Goal: Use online tool/utility: Utilize a website feature to perform a specific function

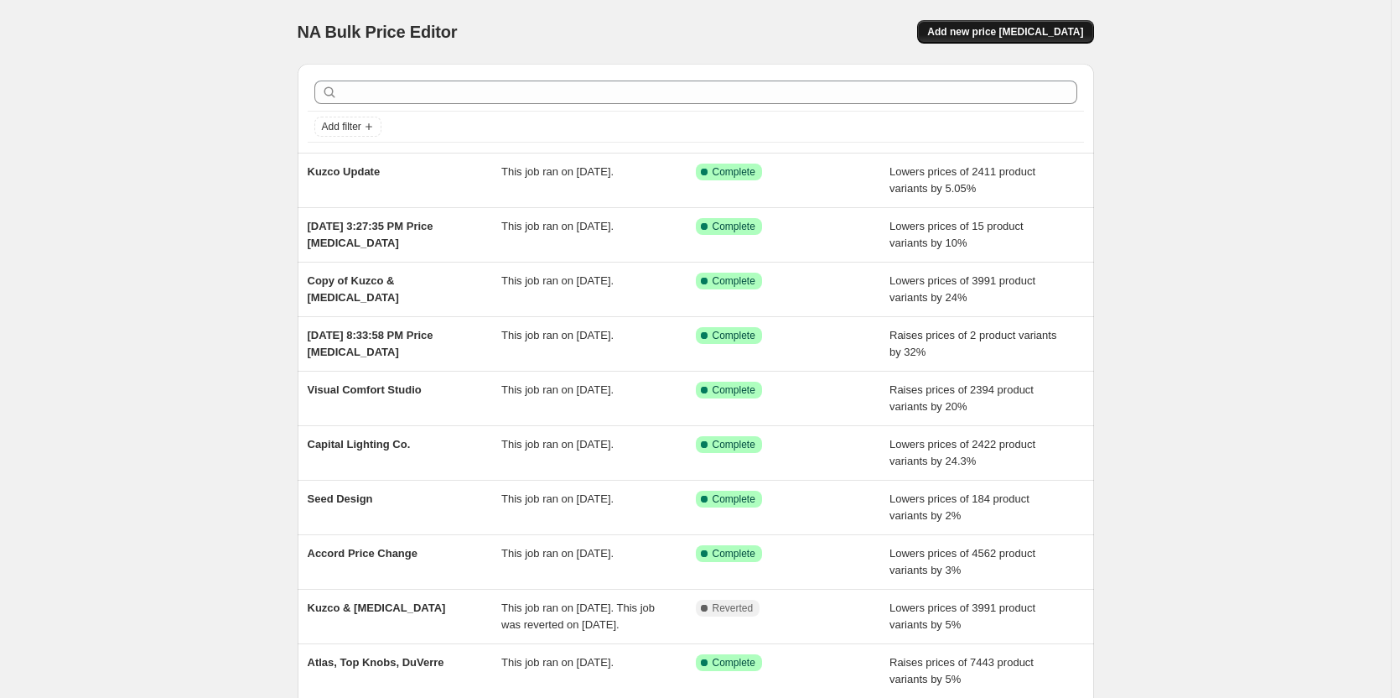
click at [984, 34] on span "Add new price [MEDICAL_DATA]" at bounding box center [1005, 31] width 156 height 13
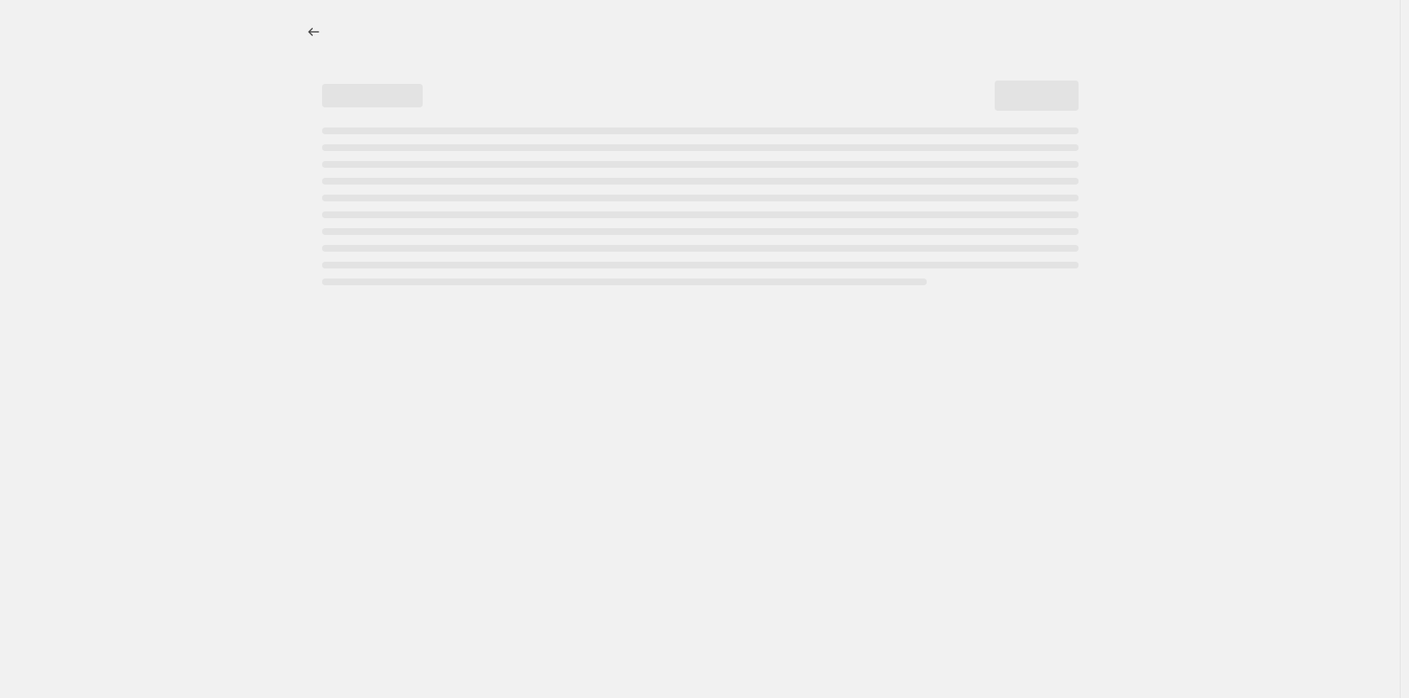
select select "percentage"
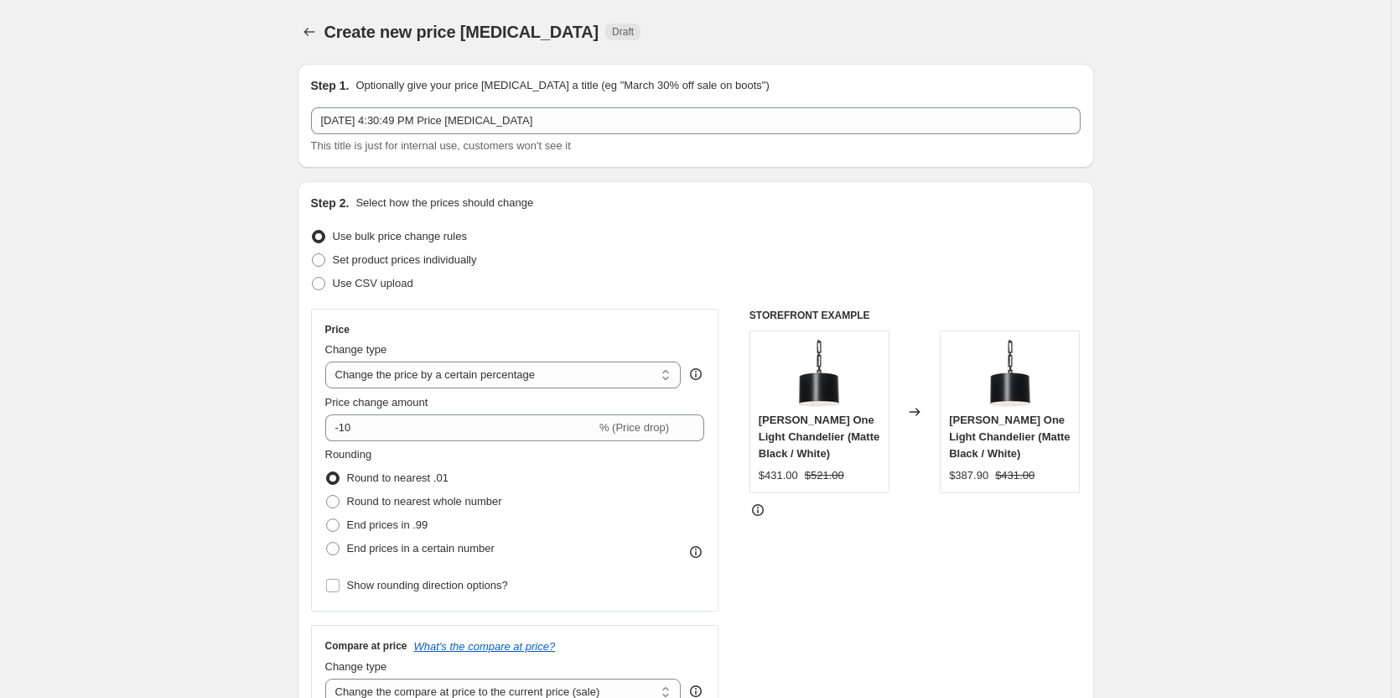
scroll to position [84, 0]
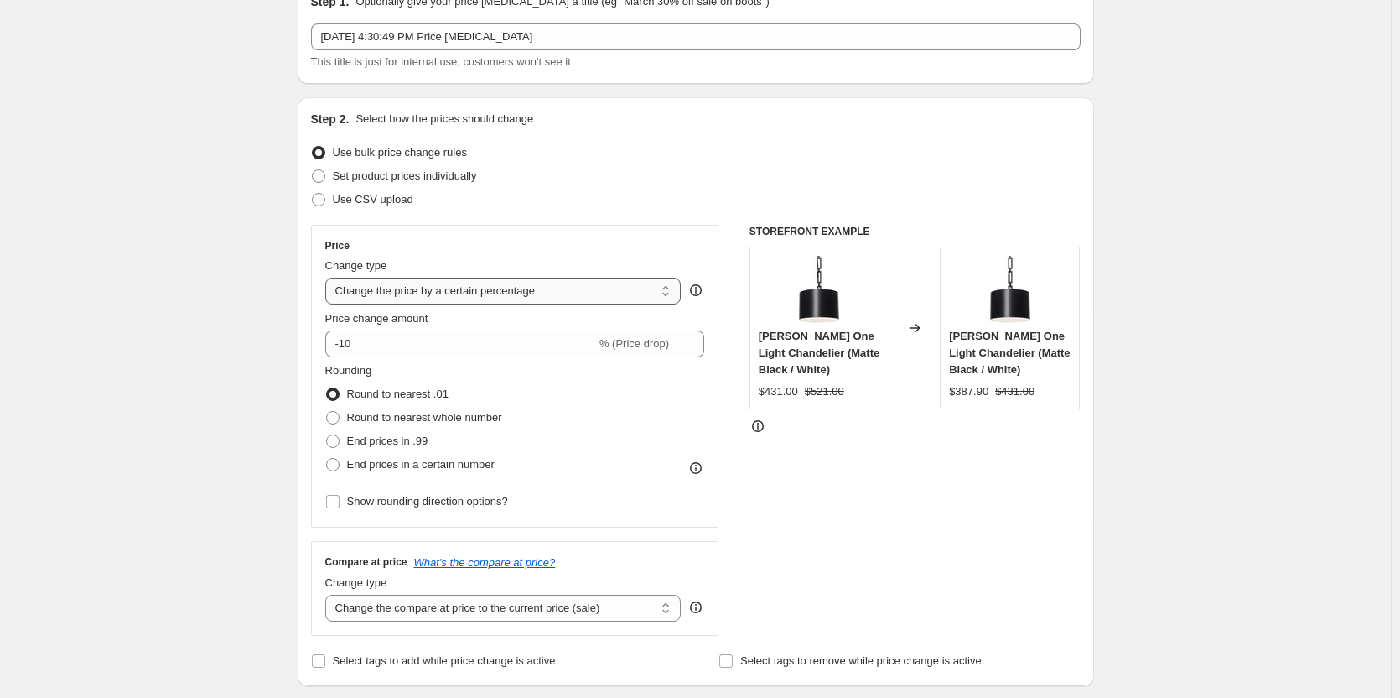
click at [544, 291] on select "Change the price to a certain amount Change the price by a certain amount Chang…" at bounding box center [503, 291] width 356 height 27
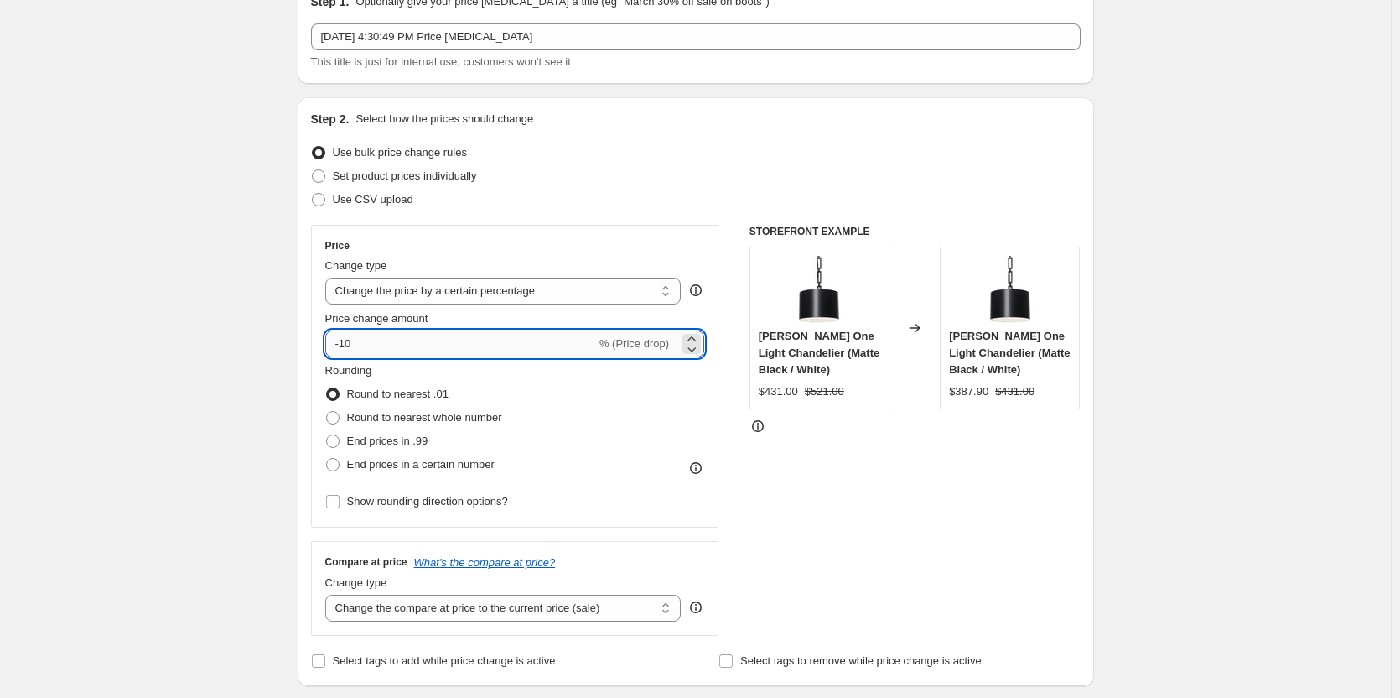
click at [445, 352] on input "-10" at bounding box center [460, 343] width 271 height 27
drag, startPoint x: 445, startPoint y: 352, endPoint x: 322, endPoint y: 349, distance: 123.3
click at [322, 349] on div "Price Change type Change the price to a certain amount Change the price by a ce…" at bounding box center [515, 376] width 408 height 303
click at [376, 349] on input "-10" at bounding box center [460, 343] width 271 height 27
drag, startPoint x: 376, startPoint y: 349, endPoint x: 345, endPoint y: 347, distance: 30.2
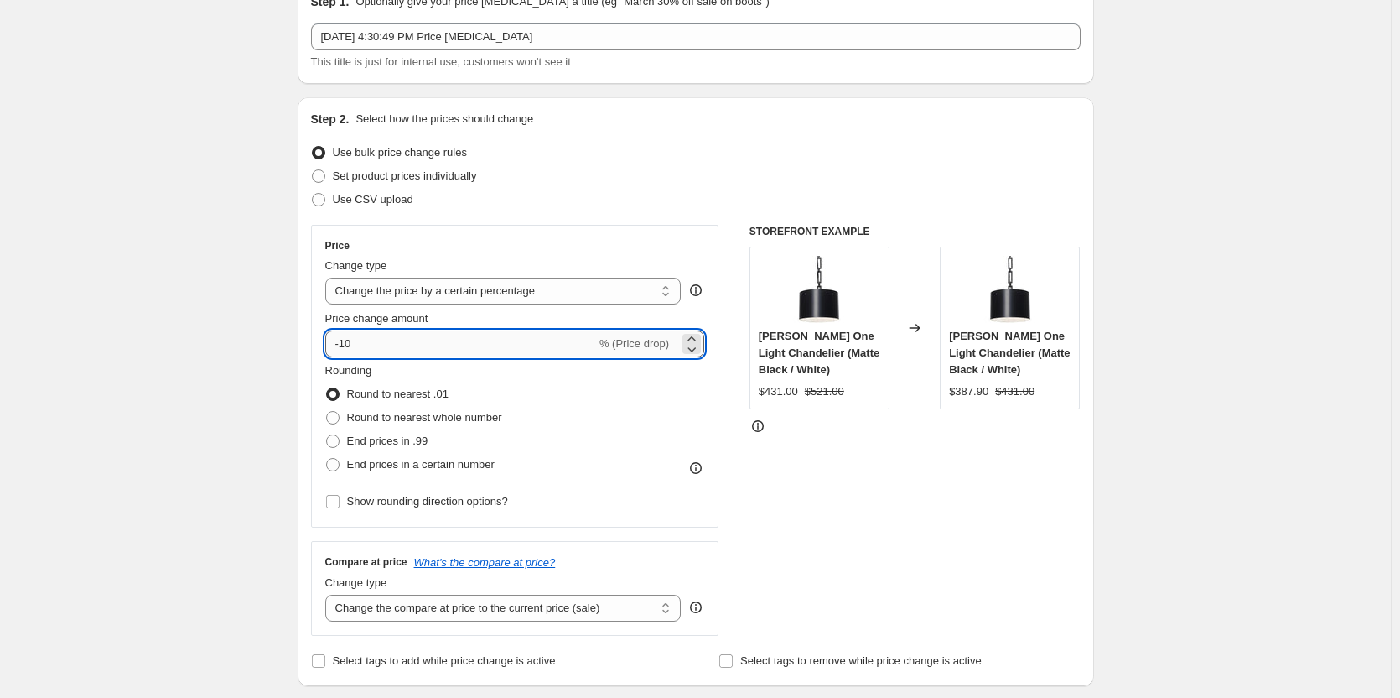
click at [345, 347] on input "-10" at bounding box center [460, 343] width 271 height 27
type input "-.69"
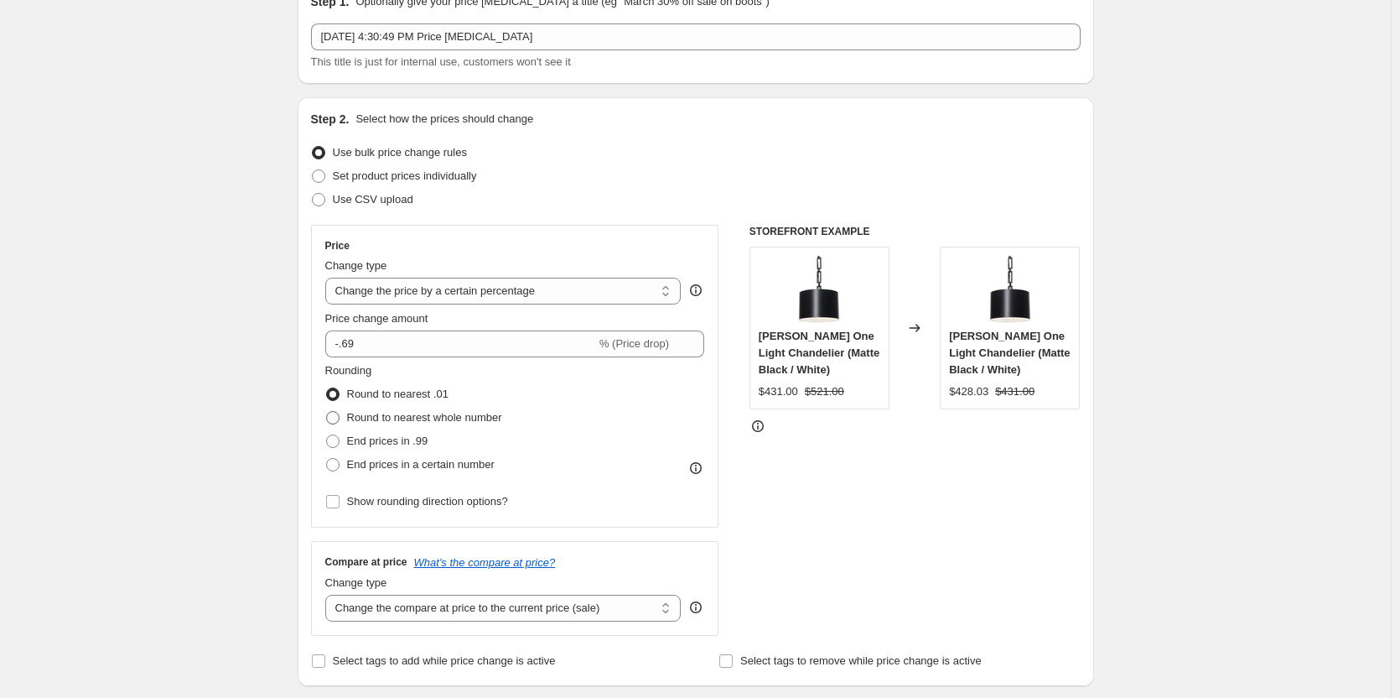
click at [333, 417] on span at bounding box center [332, 417] width 13 height 13
click at [327, 412] on input "Round to nearest whole number" at bounding box center [326, 411] width 1 height 1
radio input "true"
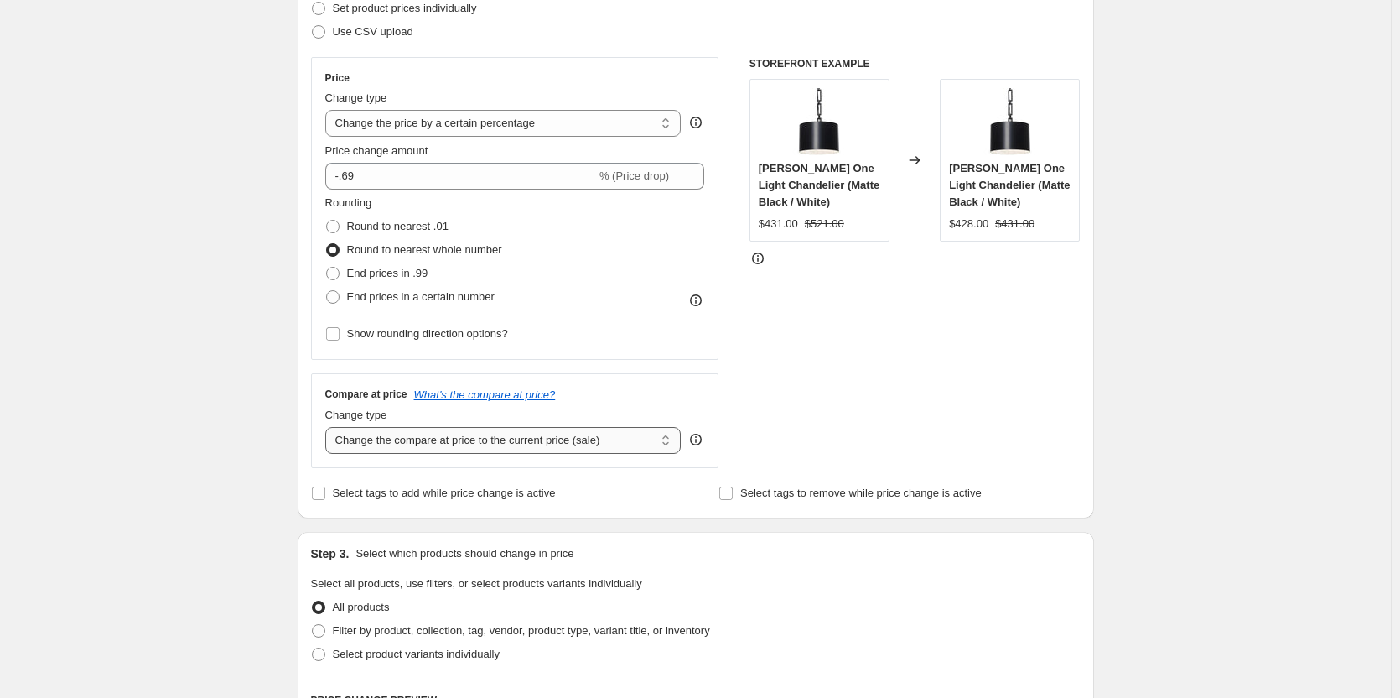
click at [449, 448] on select "Change the compare at price to the current price (sale) Change the compare at p…" at bounding box center [503, 440] width 356 height 27
select select "no_change"
click at [329, 427] on select "Change the compare at price to the current price (sale) Change the compare at p…" at bounding box center [503, 440] width 356 height 27
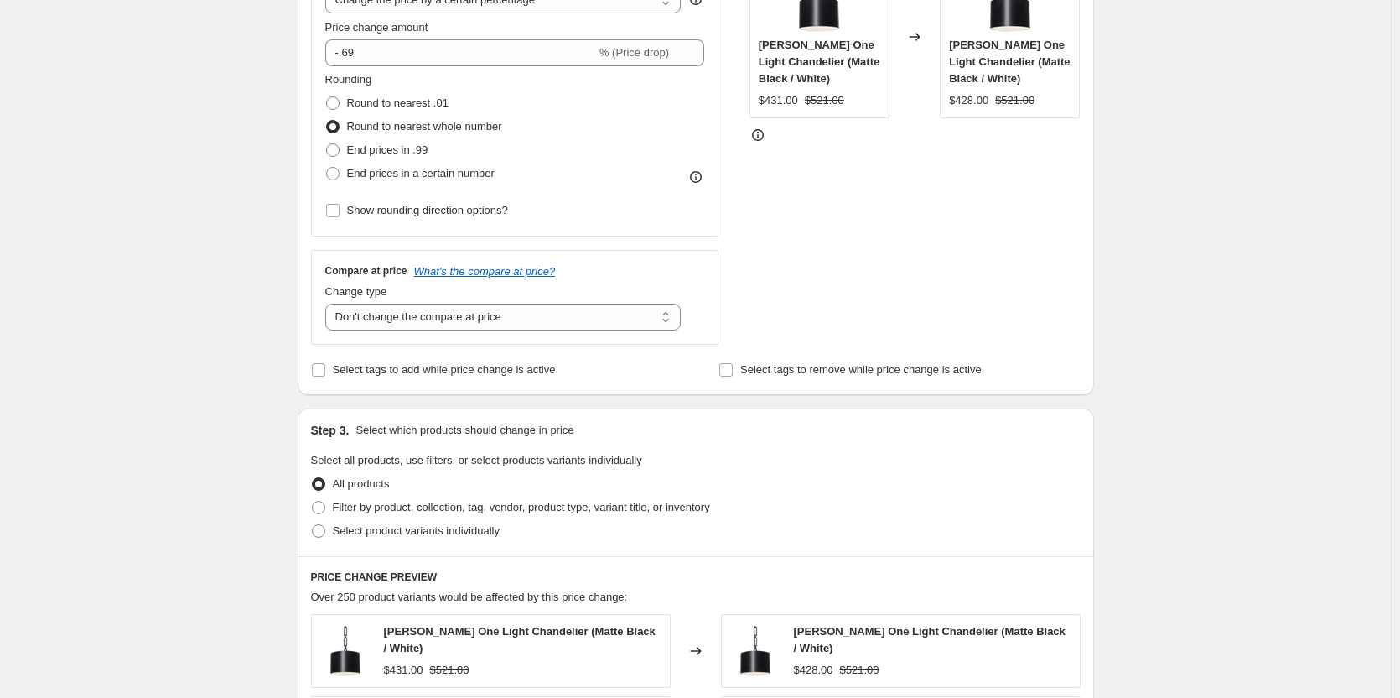
scroll to position [419, 0]
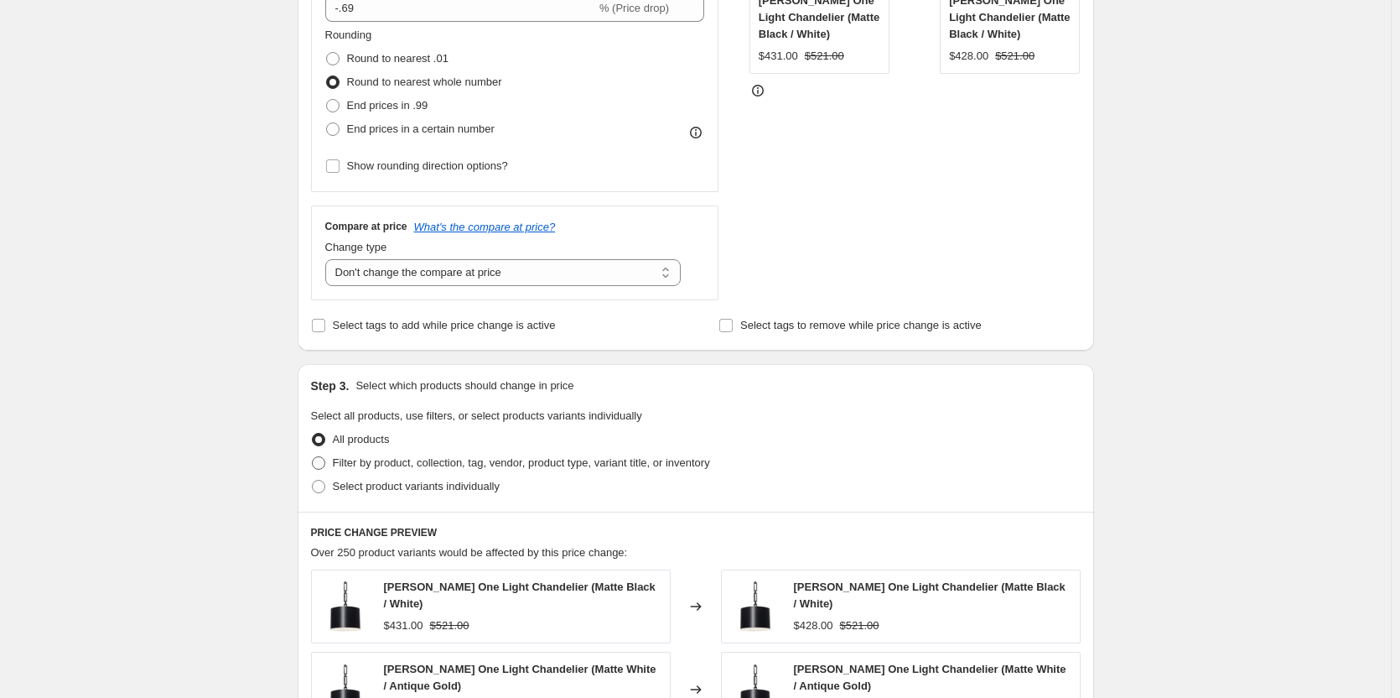
click at [319, 467] on span at bounding box center [318, 462] width 13 height 13
click at [313, 457] on input "Filter by product, collection, tag, vendor, product type, variant title, or inv…" at bounding box center [312, 456] width 1 height 1
radio input "true"
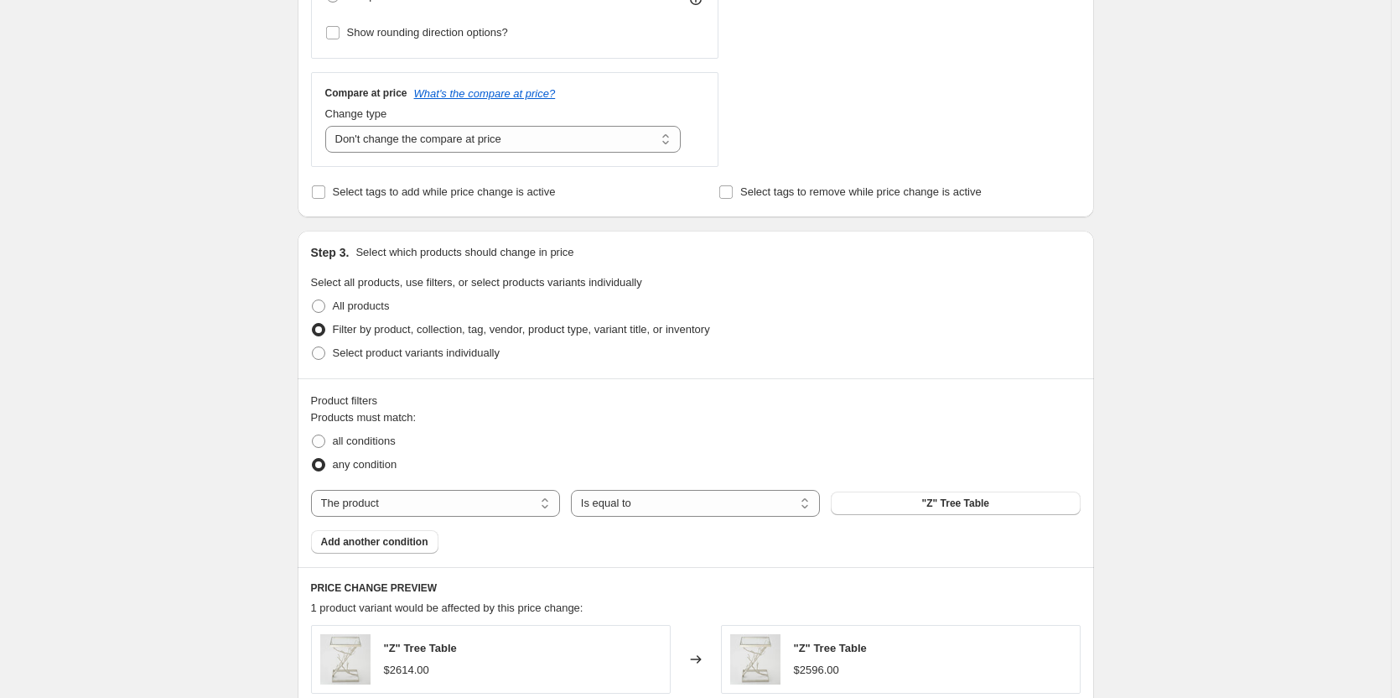
scroll to position [587, 0]
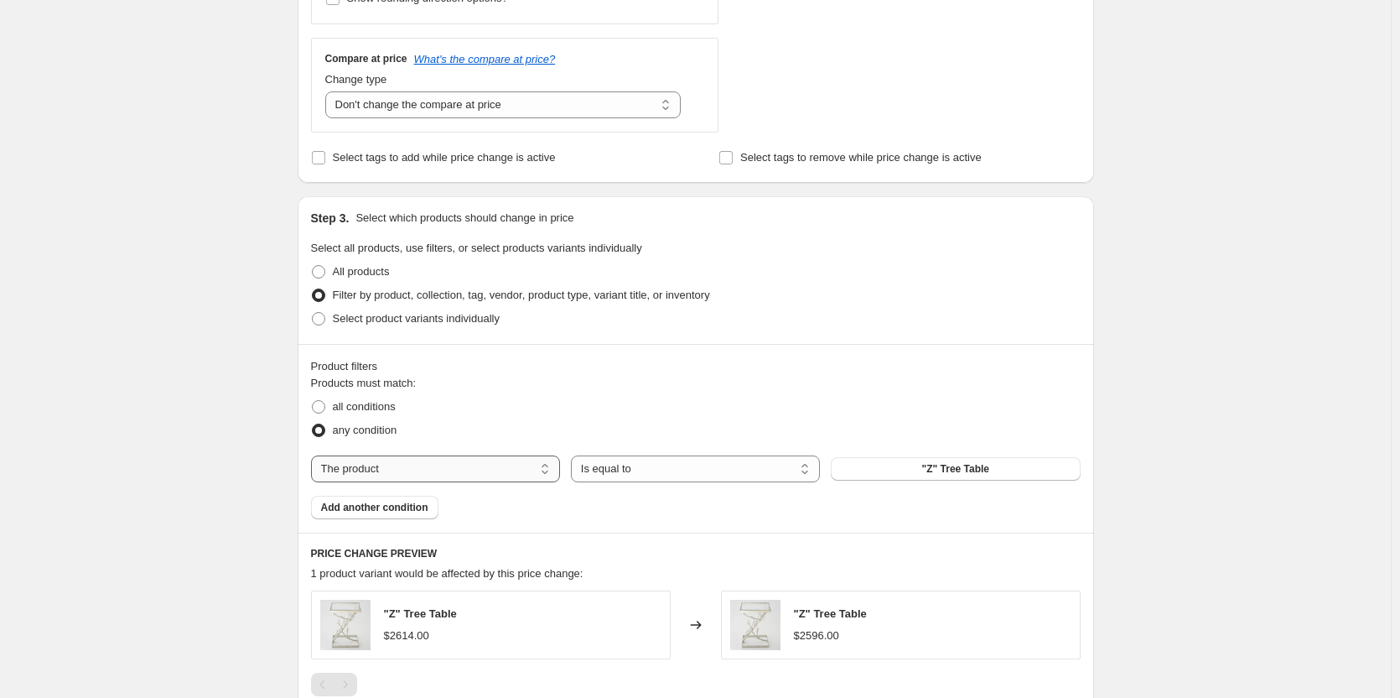
click at [544, 471] on select "The product The product's collection The product's tag The product's vendor The…" at bounding box center [435, 468] width 249 height 27
select select "vendor"
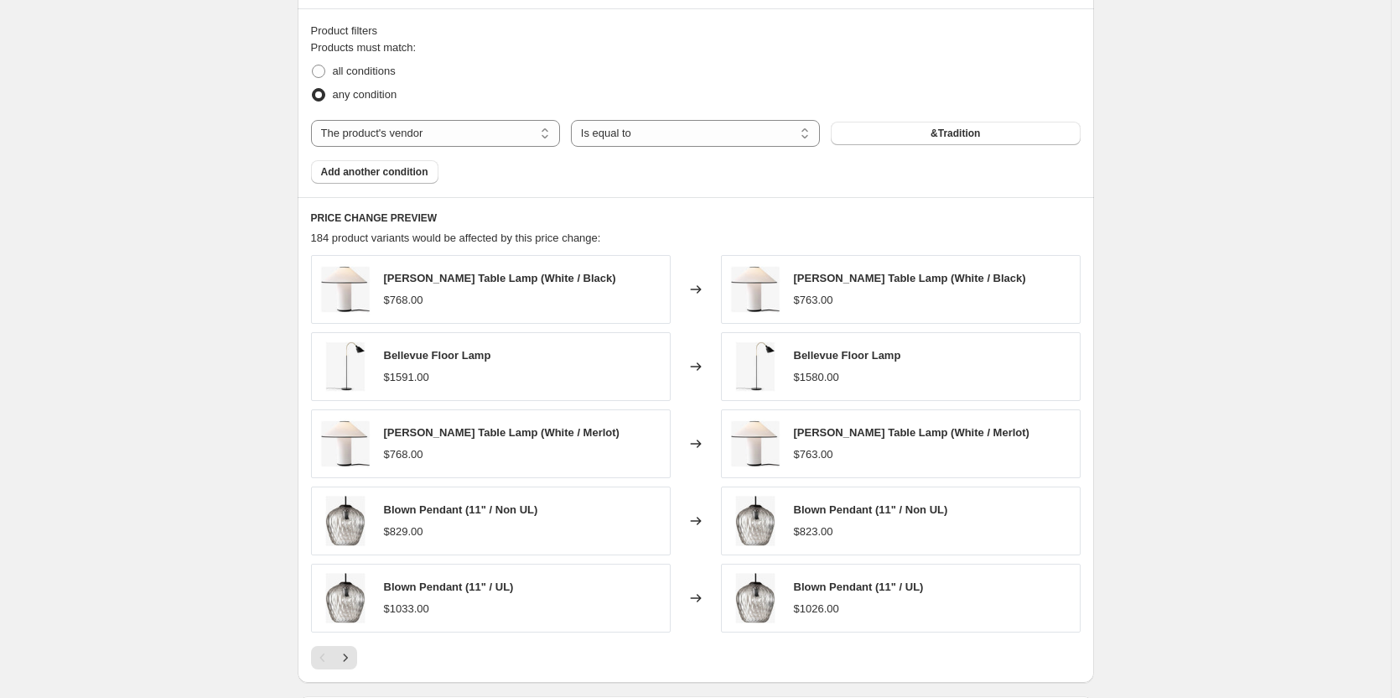
scroll to position [1168, 0]
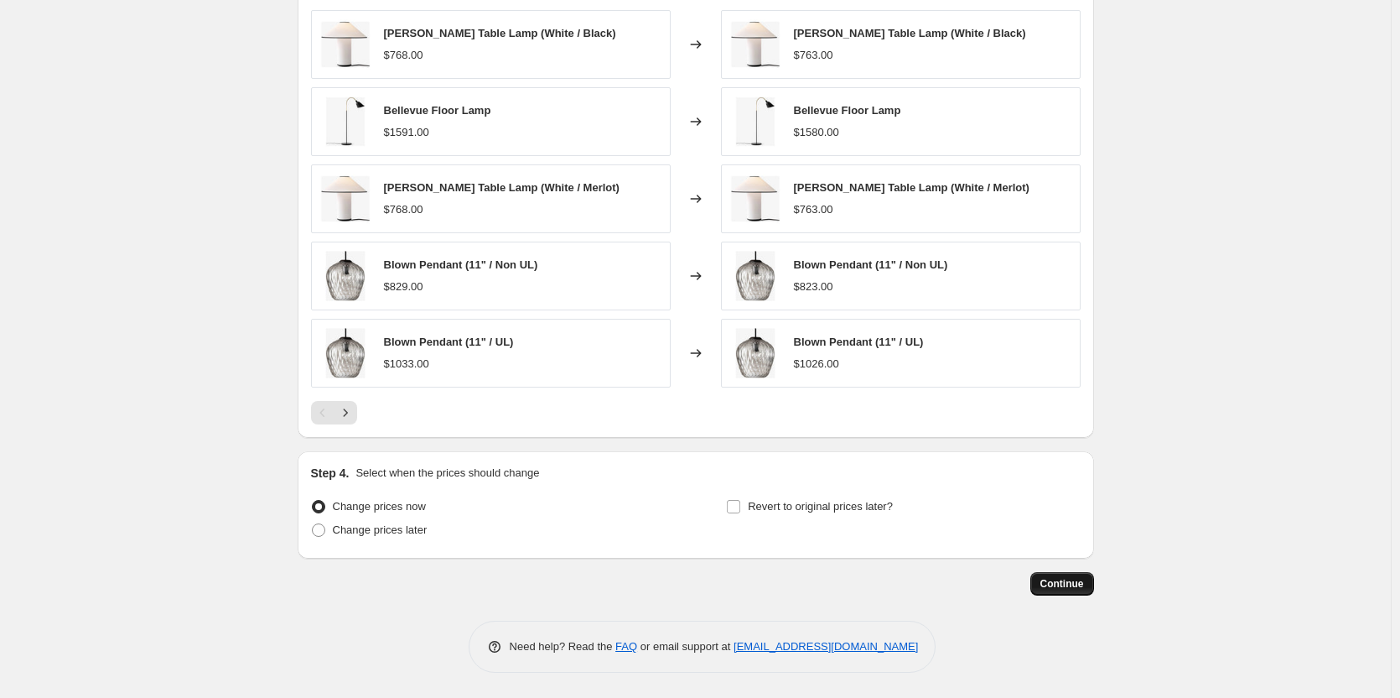
click at [1076, 581] on span "Continue" at bounding box center [1063, 583] width 44 height 13
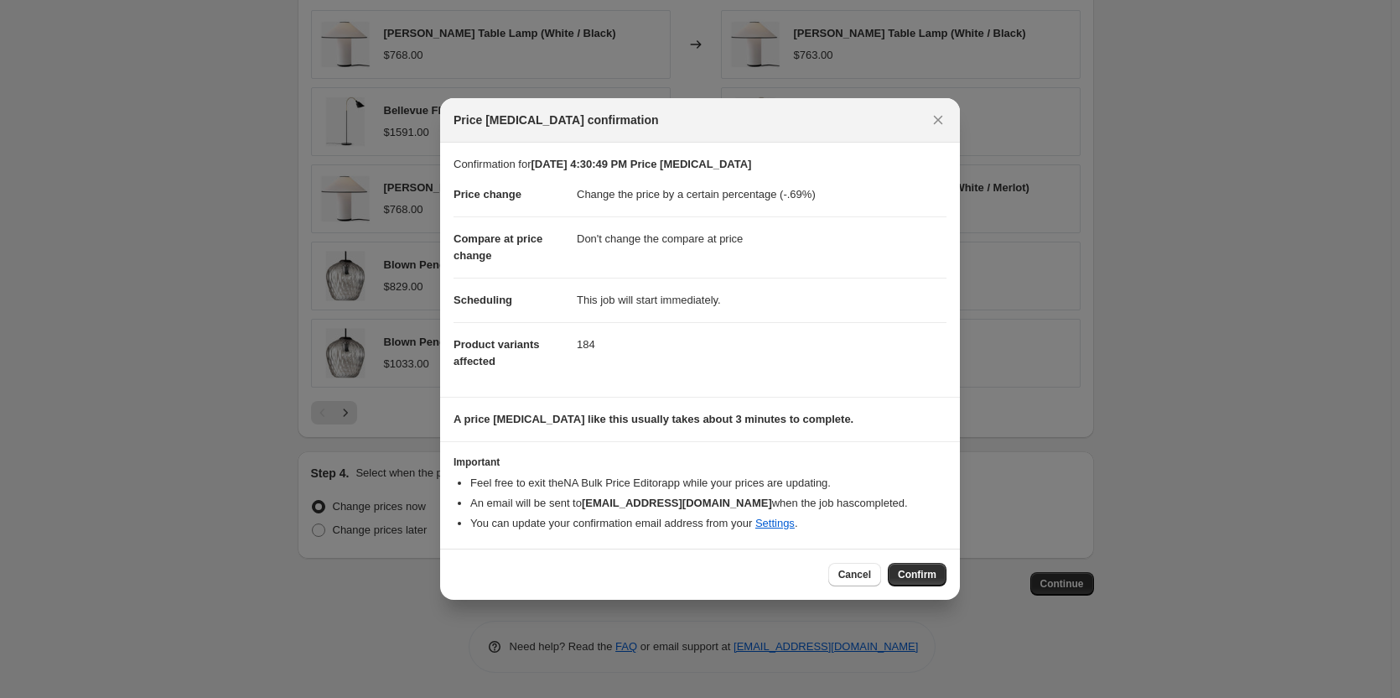
click at [929, 566] on button "Confirm" at bounding box center [917, 574] width 59 height 23
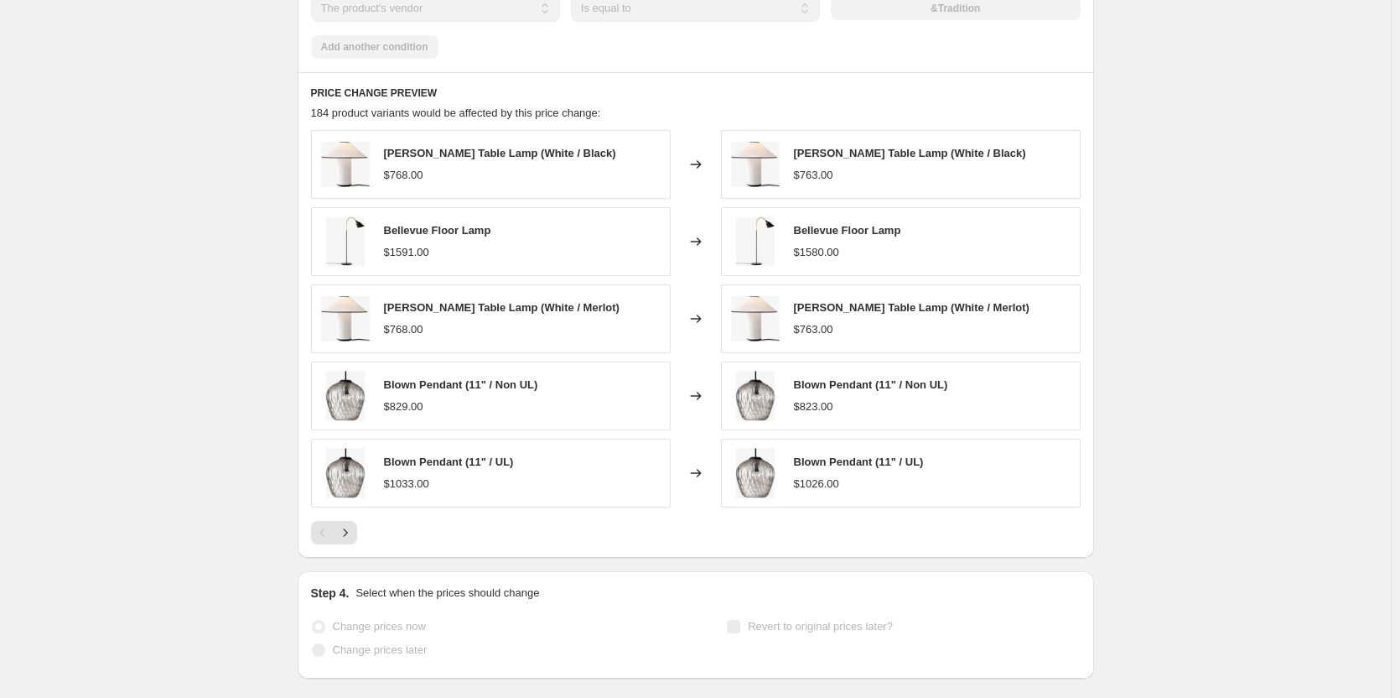
scroll to position [1212, 0]
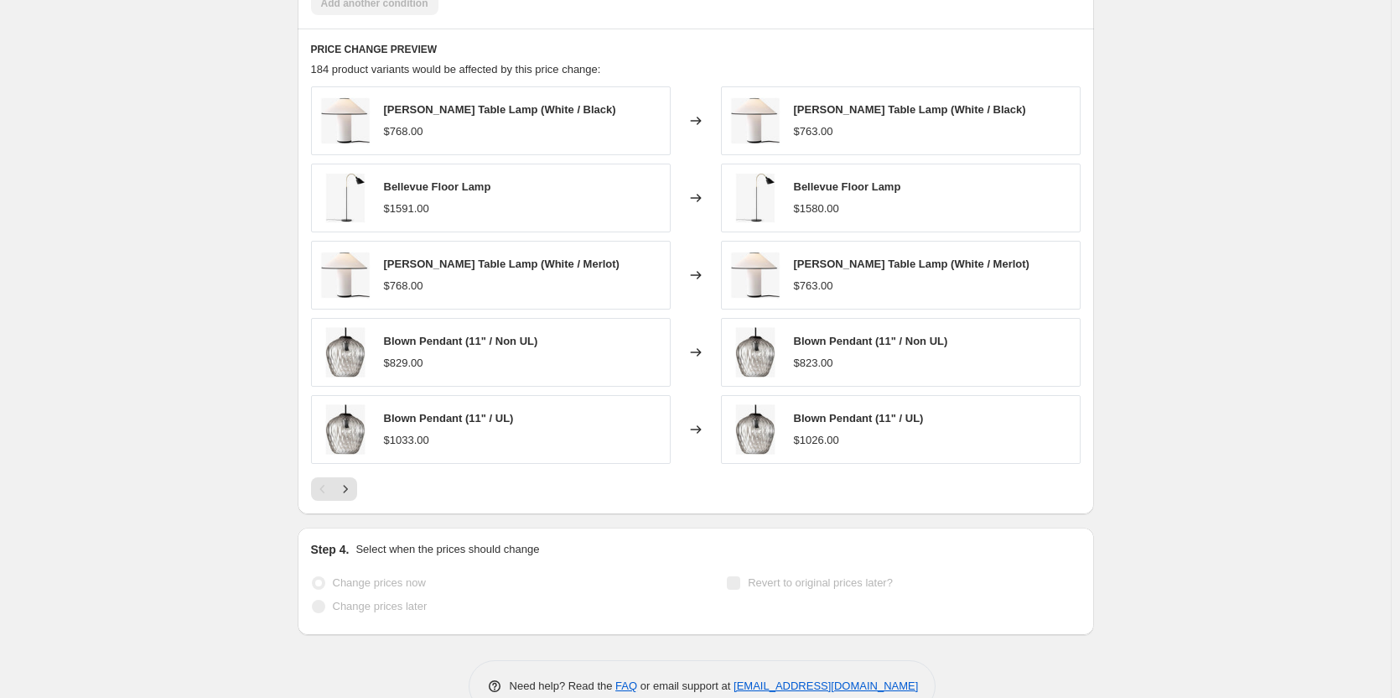
select select "percentage"
select select "no_change"
select select "vendor"
